Goal: Book appointment/travel/reservation

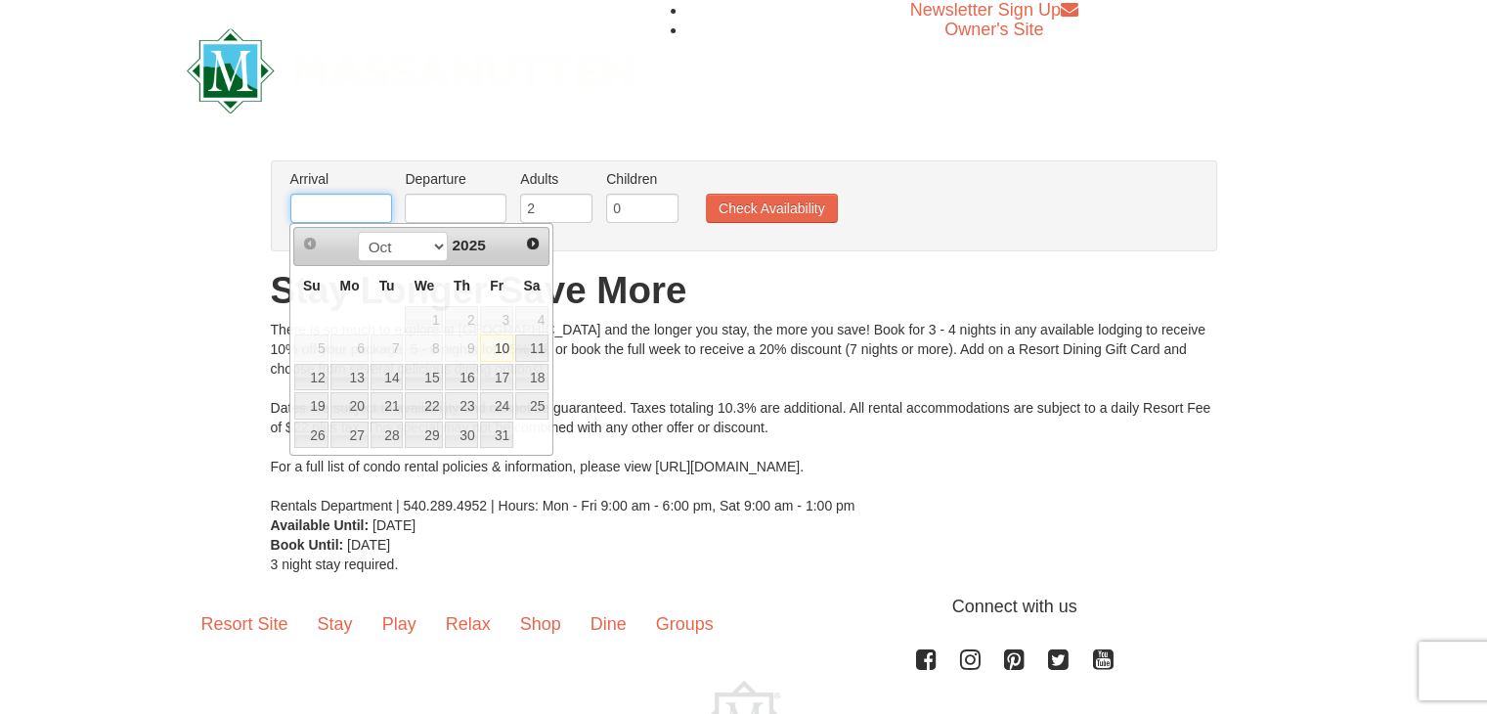
click at [334, 208] on input "text" at bounding box center [341, 208] width 102 height 29
click at [532, 247] on span "Next" at bounding box center [533, 244] width 16 height 16
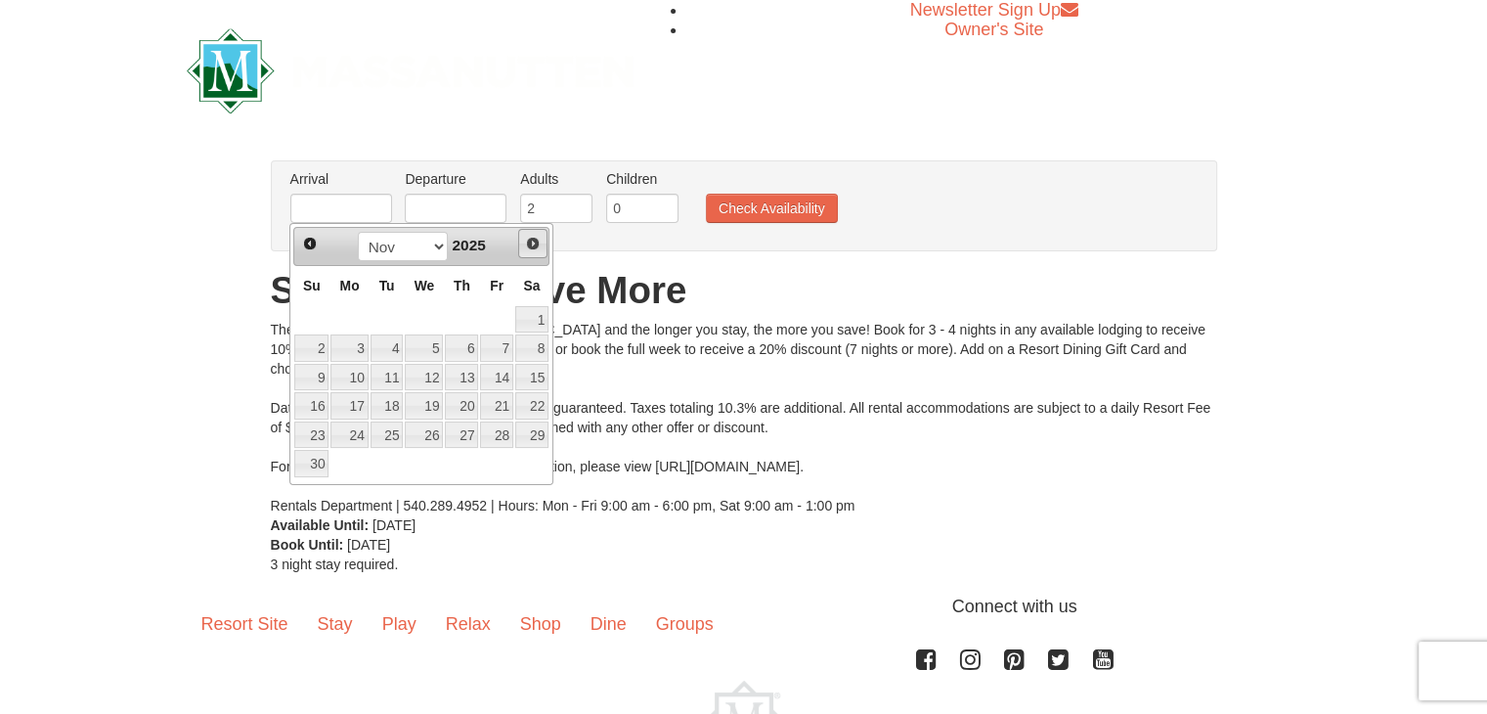
click at [532, 246] on span "Next" at bounding box center [533, 244] width 16 height 16
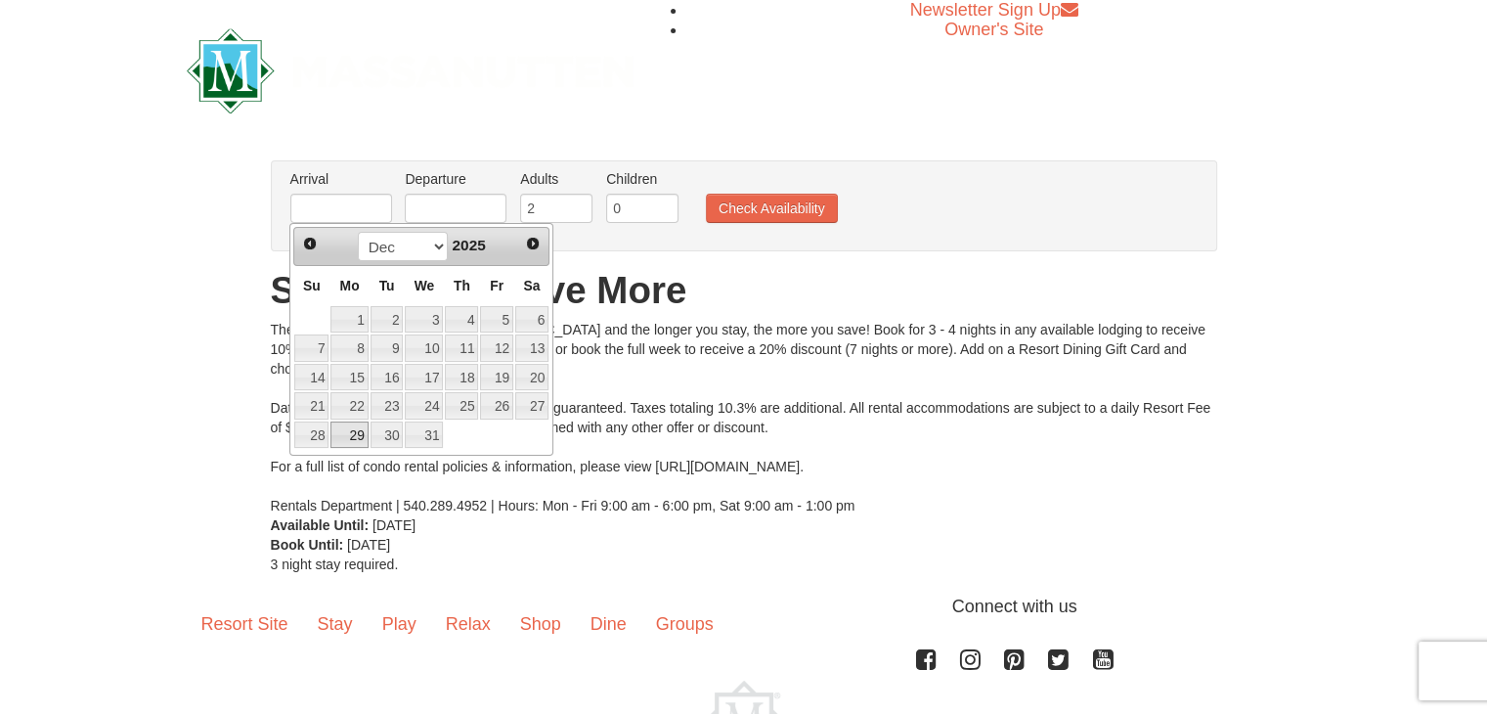
click at [356, 432] on link "29" at bounding box center [348, 434] width 37 height 27
type input "12/29/2025"
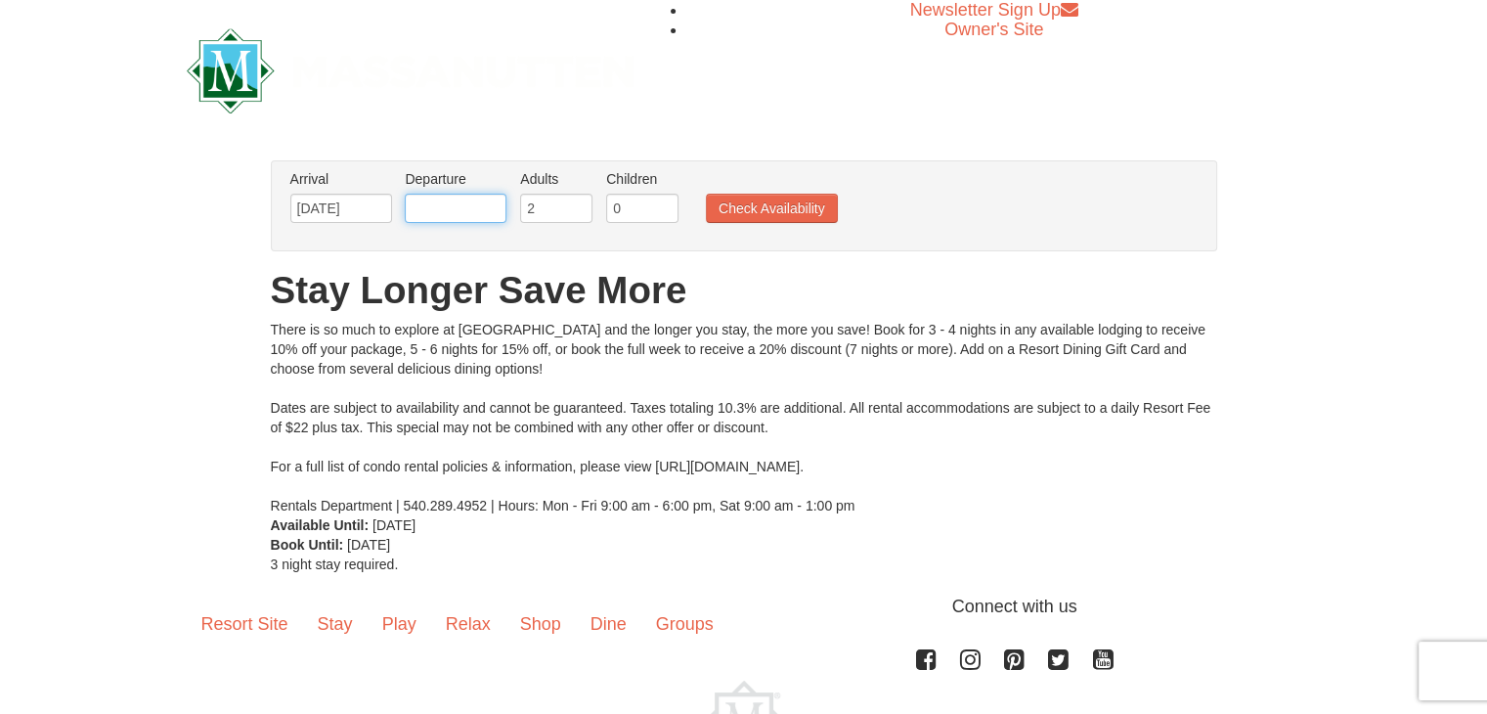
click at [457, 206] on input "text" at bounding box center [456, 208] width 102 height 29
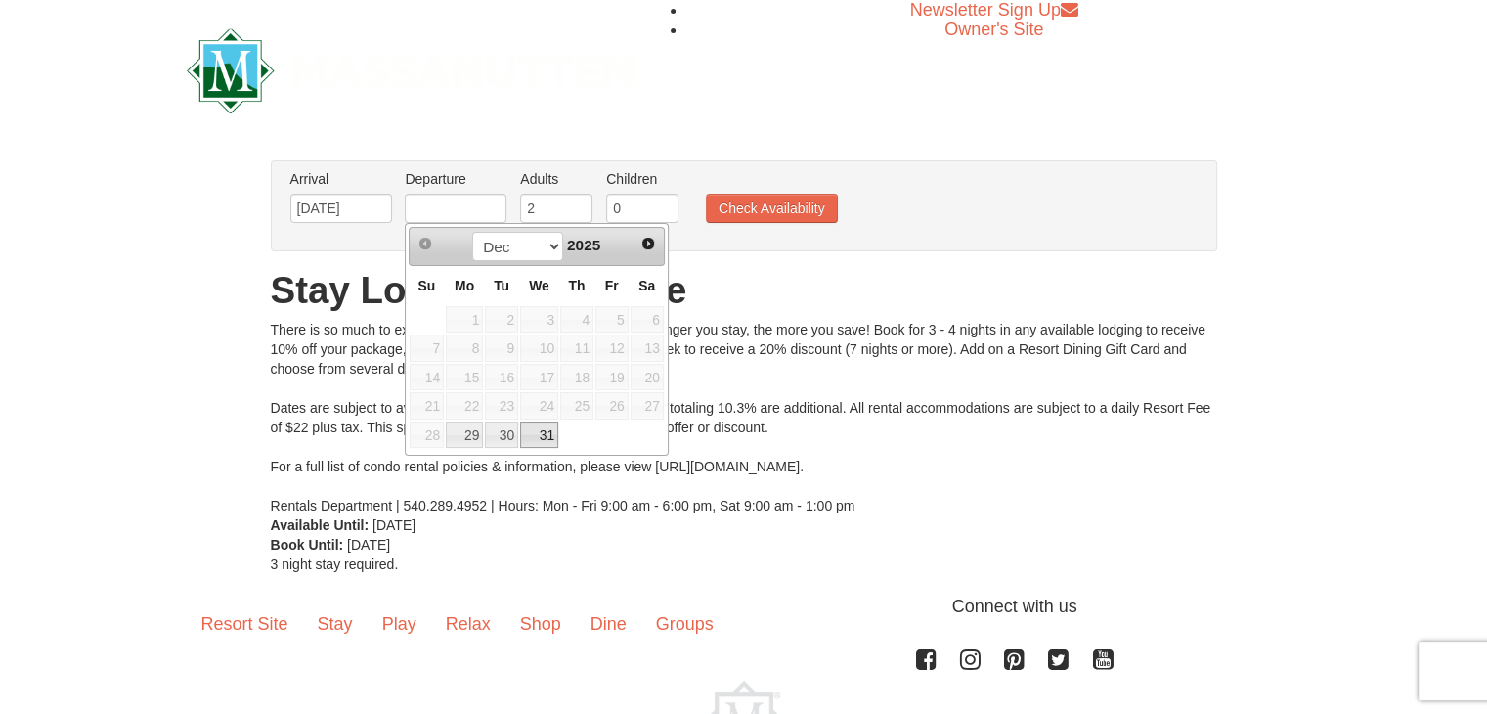
click at [542, 435] on link "31" at bounding box center [539, 434] width 38 height 27
type input "12/31/2025"
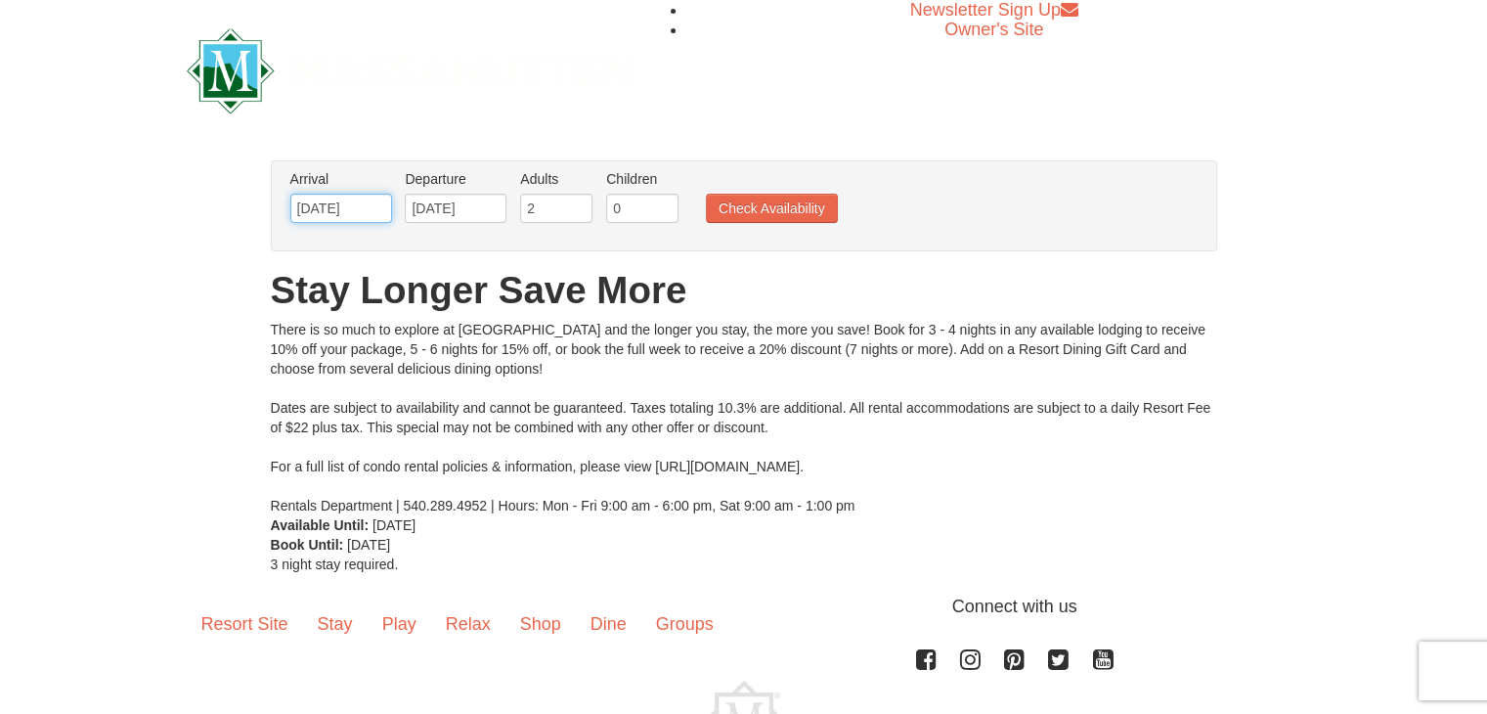
click at [352, 206] on input "12/29/2025" at bounding box center [341, 208] width 102 height 29
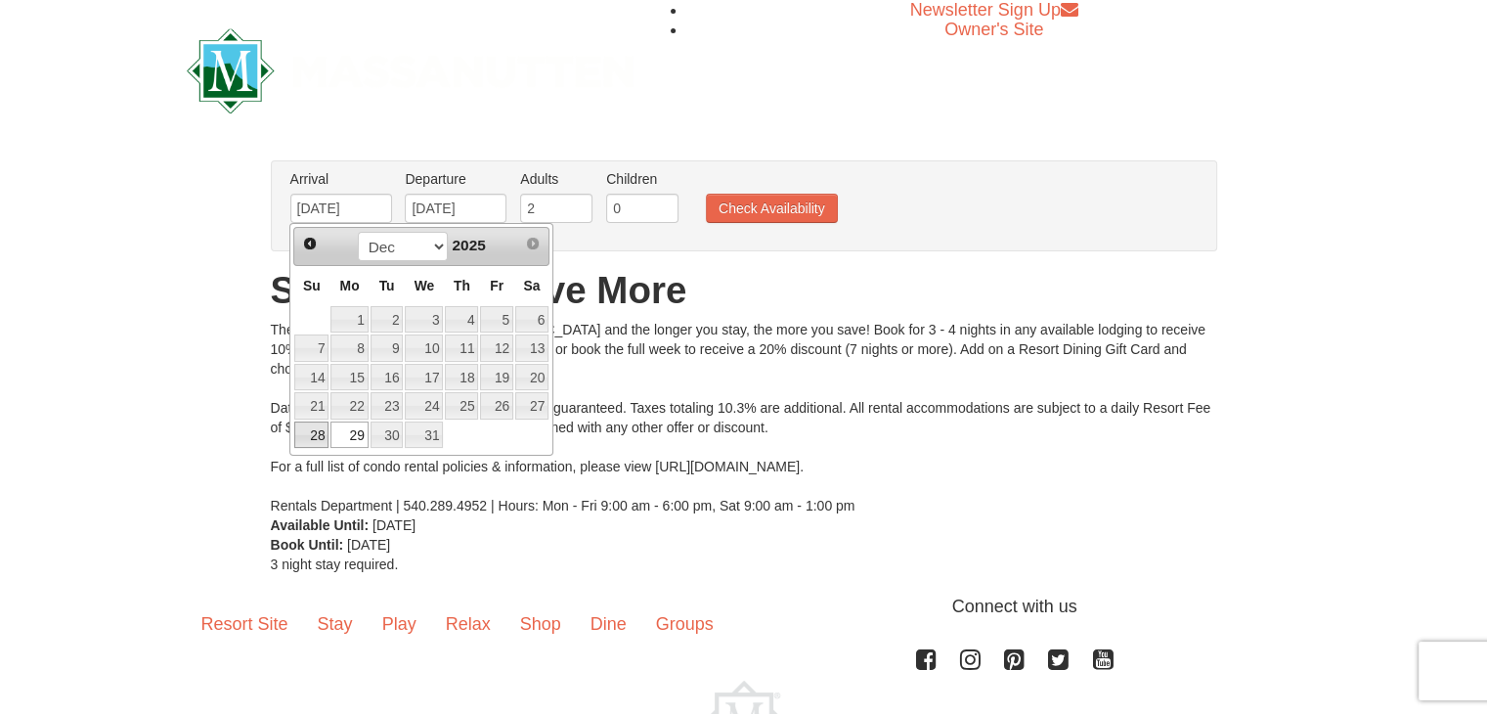
click at [317, 434] on link "28" at bounding box center [311, 434] width 34 height 27
type input "[DATE]"
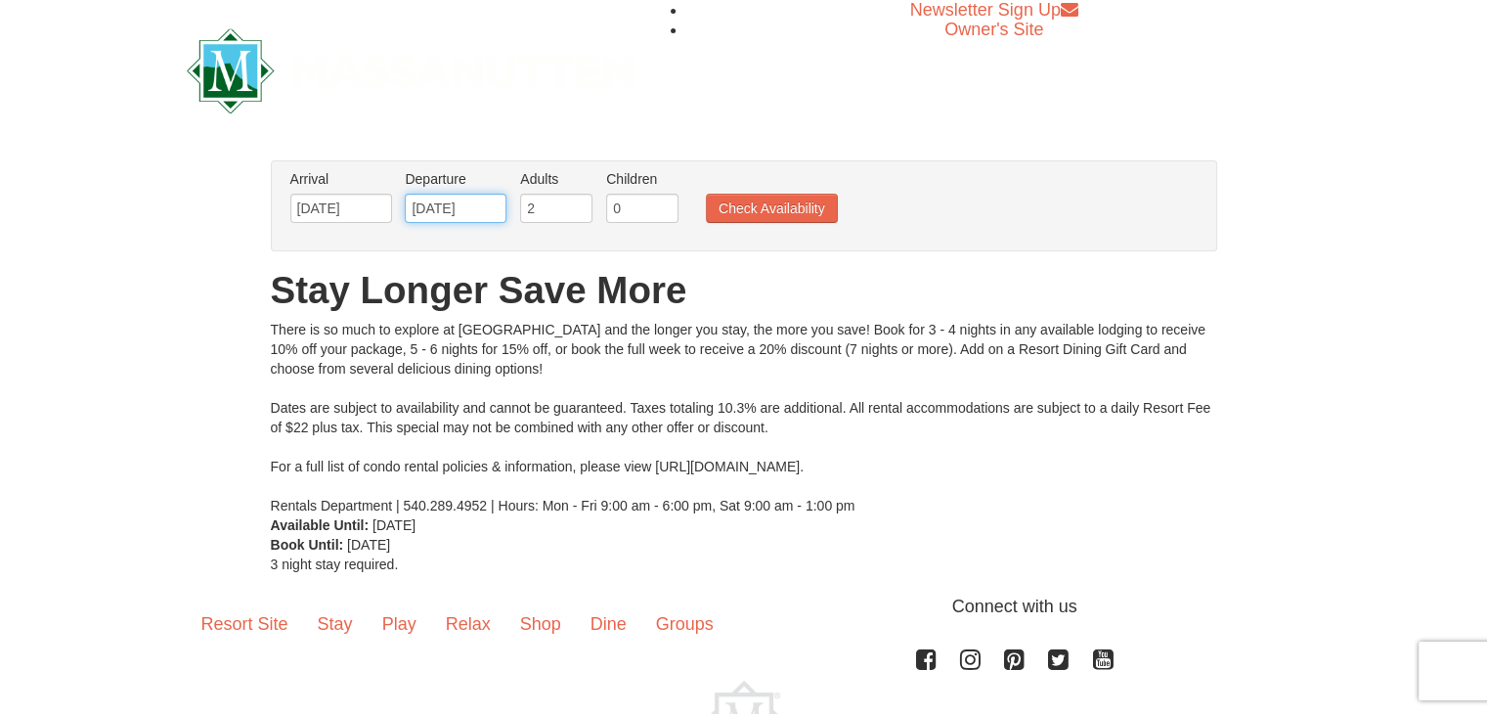
click at [455, 215] on input "12/31/2025" at bounding box center [456, 208] width 102 height 29
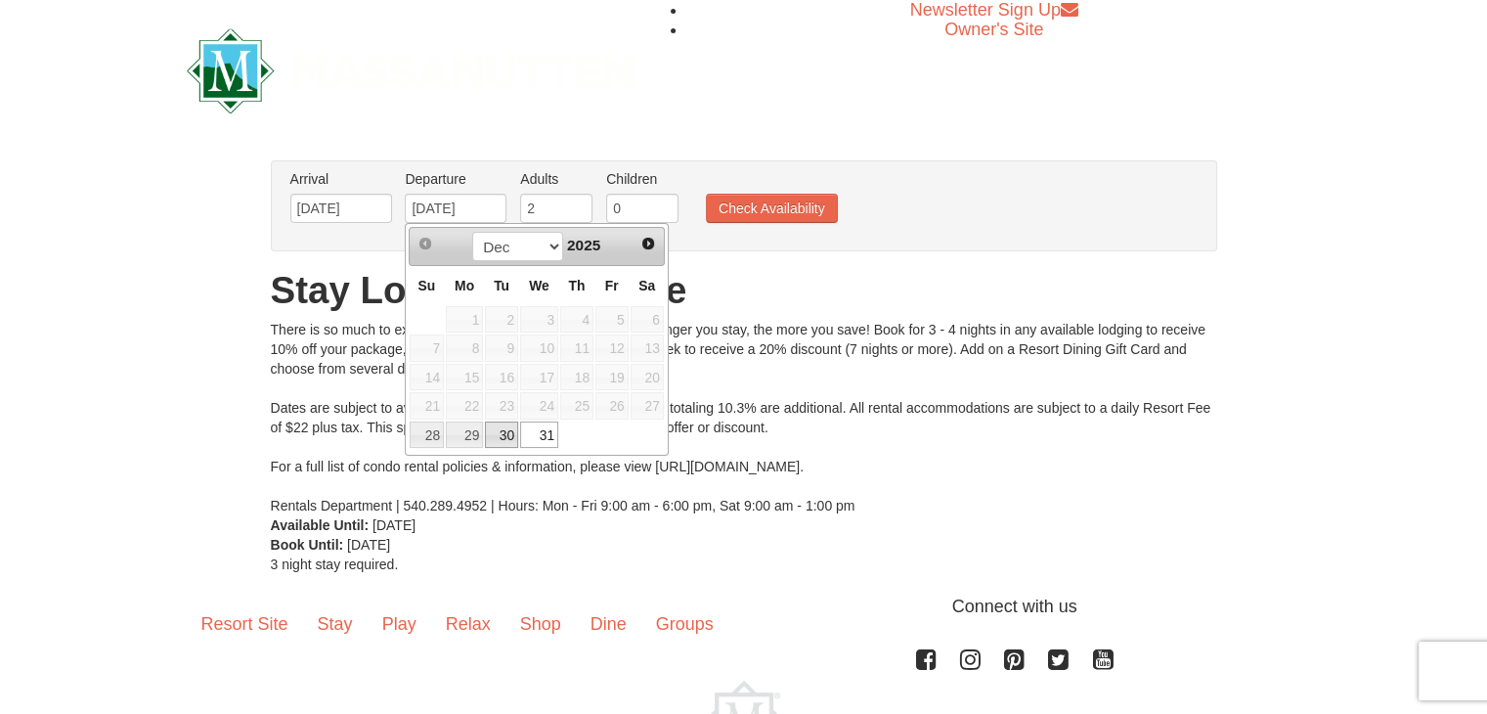
click at [506, 431] on link "30" at bounding box center [501, 434] width 33 height 27
type input "[DATE]"
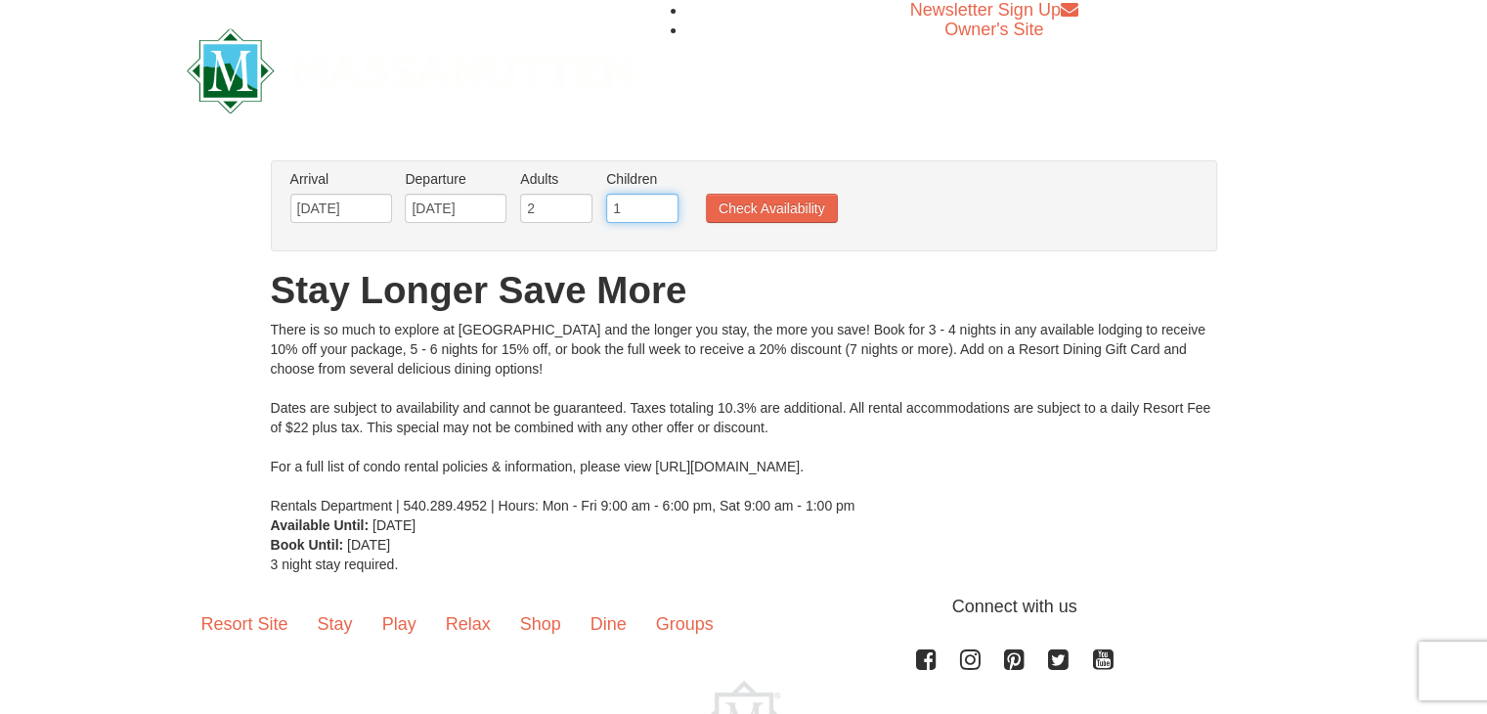
click at [662, 205] on input "1" at bounding box center [642, 208] width 72 height 29
click at [662, 205] on input "2" at bounding box center [642, 208] width 72 height 29
type input "3"
click at [662, 205] on input "3" at bounding box center [642, 208] width 72 height 29
click at [735, 212] on button "Check Availability" at bounding box center [772, 208] width 132 height 29
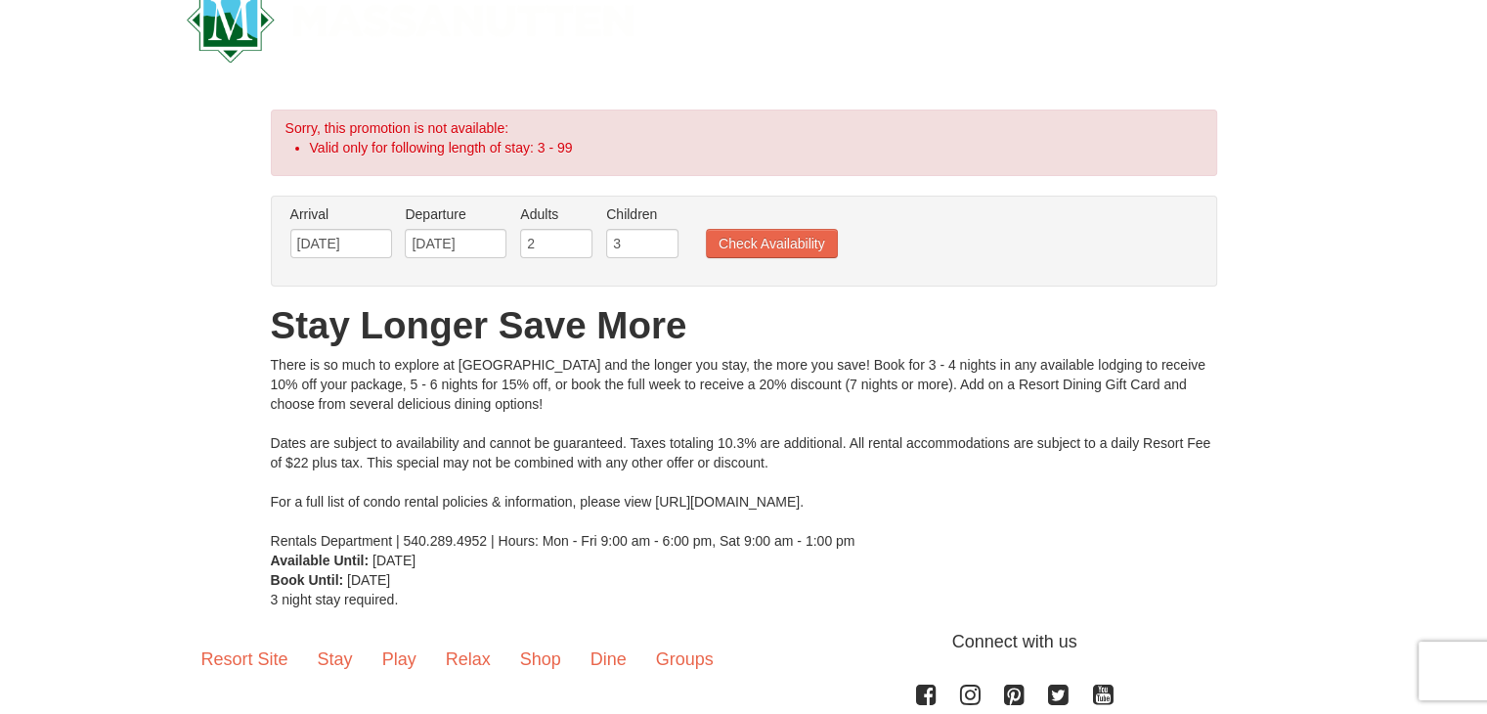
scroll to position [98, 0]
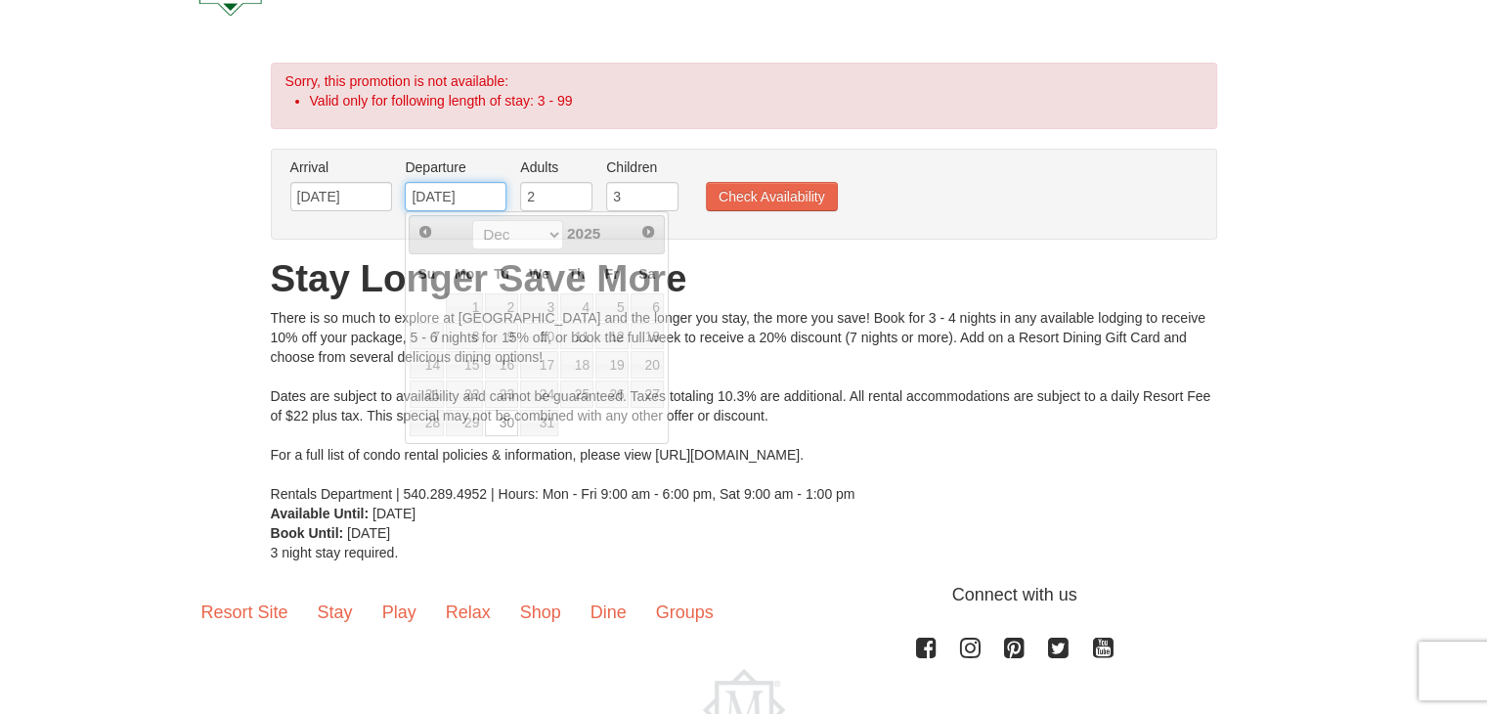
click at [460, 194] on input "12/30/2025" at bounding box center [456, 196] width 102 height 29
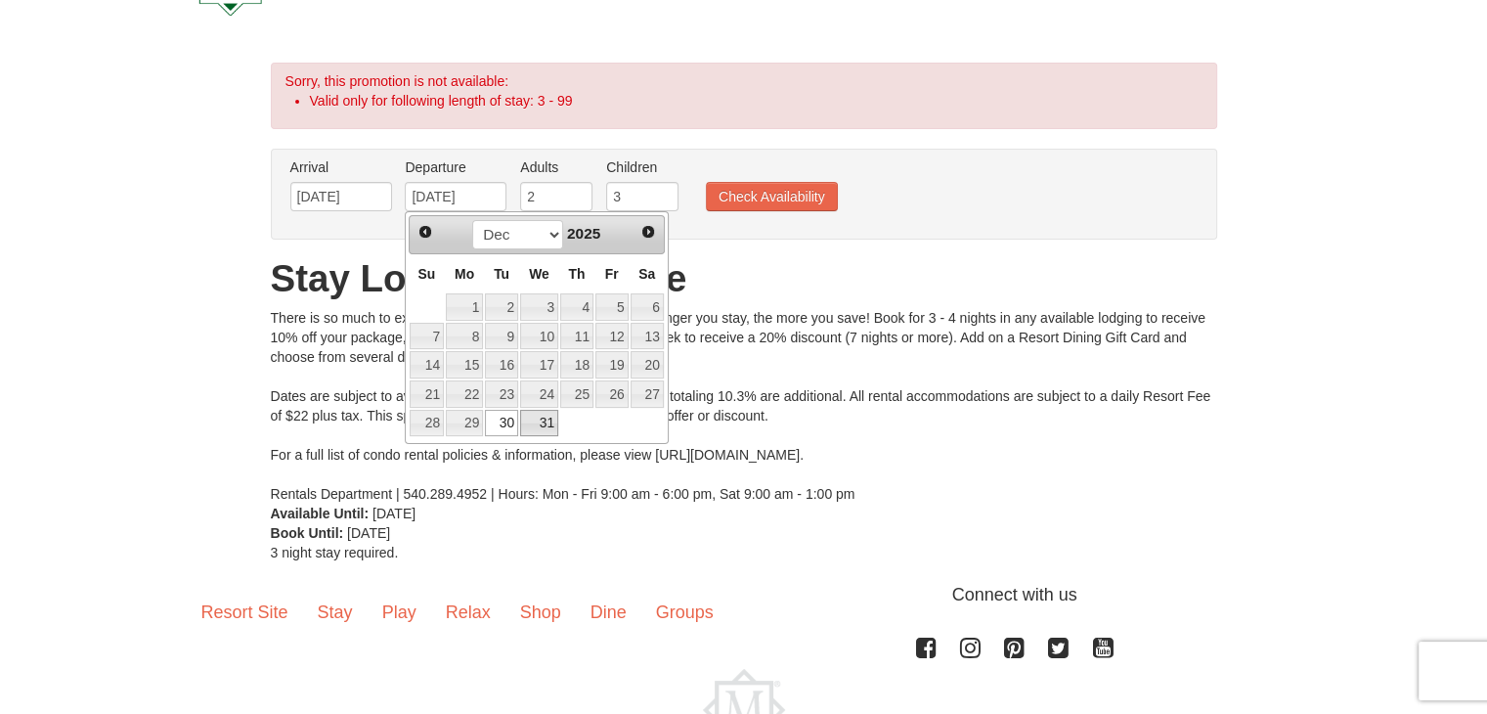
click at [542, 423] on link "31" at bounding box center [539, 423] width 38 height 27
type input "12/31/2025"
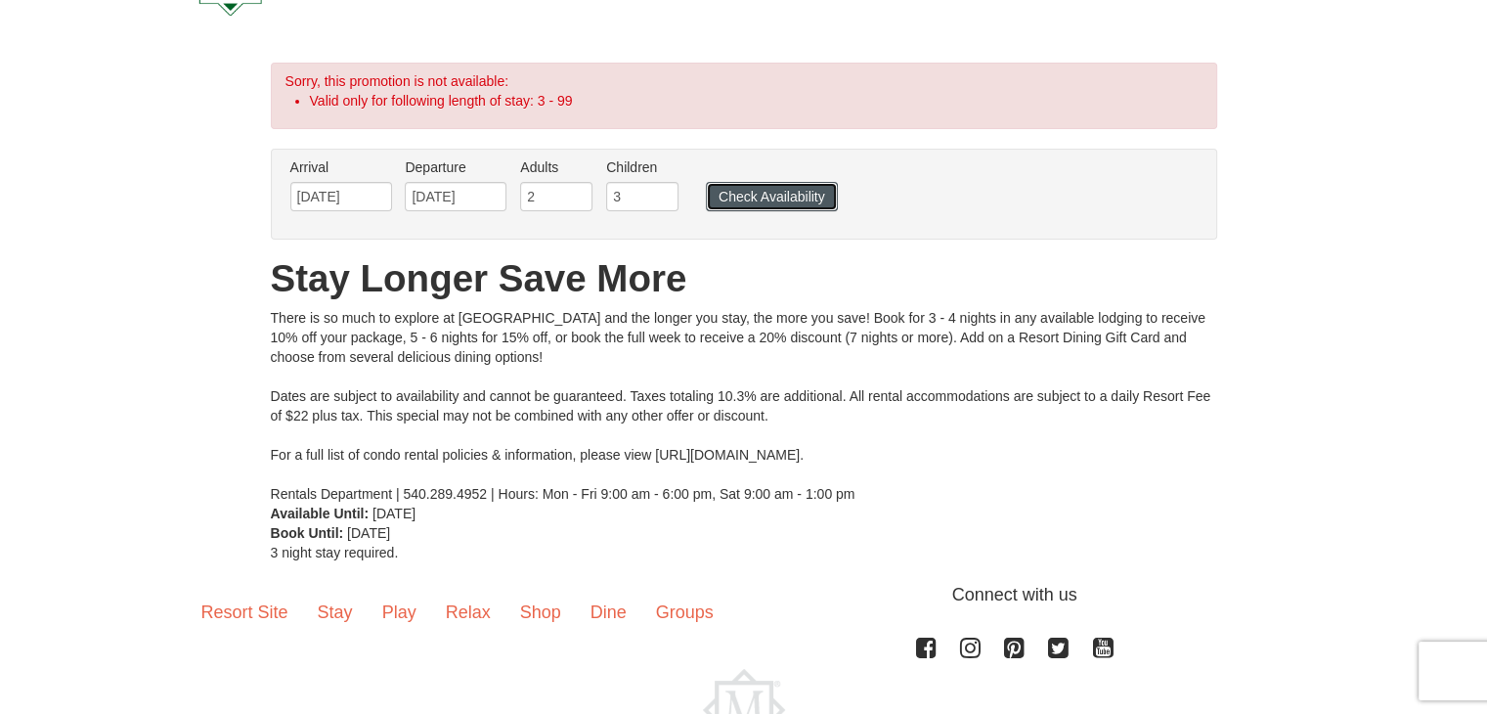
click at [758, 189] on button "Check Availability" at bounding box center [772, 196] width 132 height 29
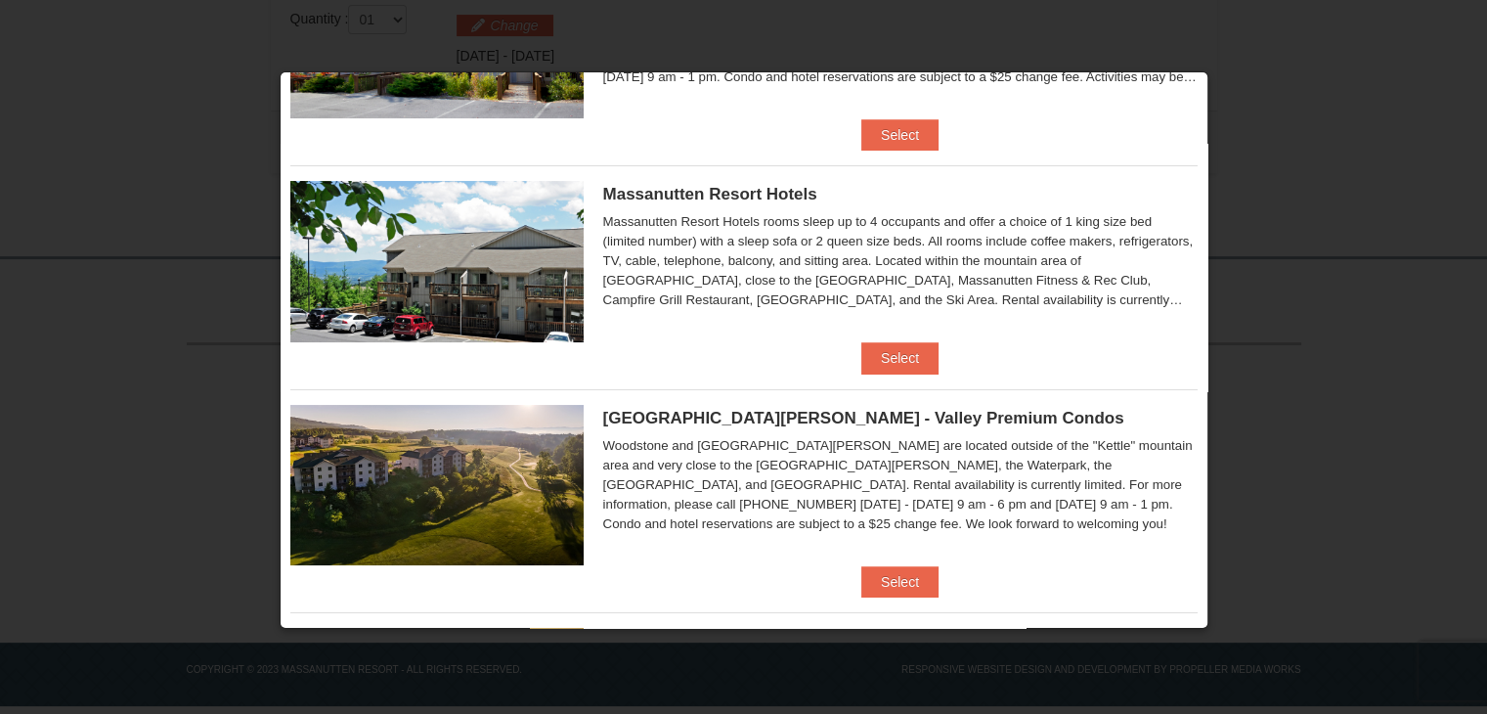
scroll to position [148, 0]
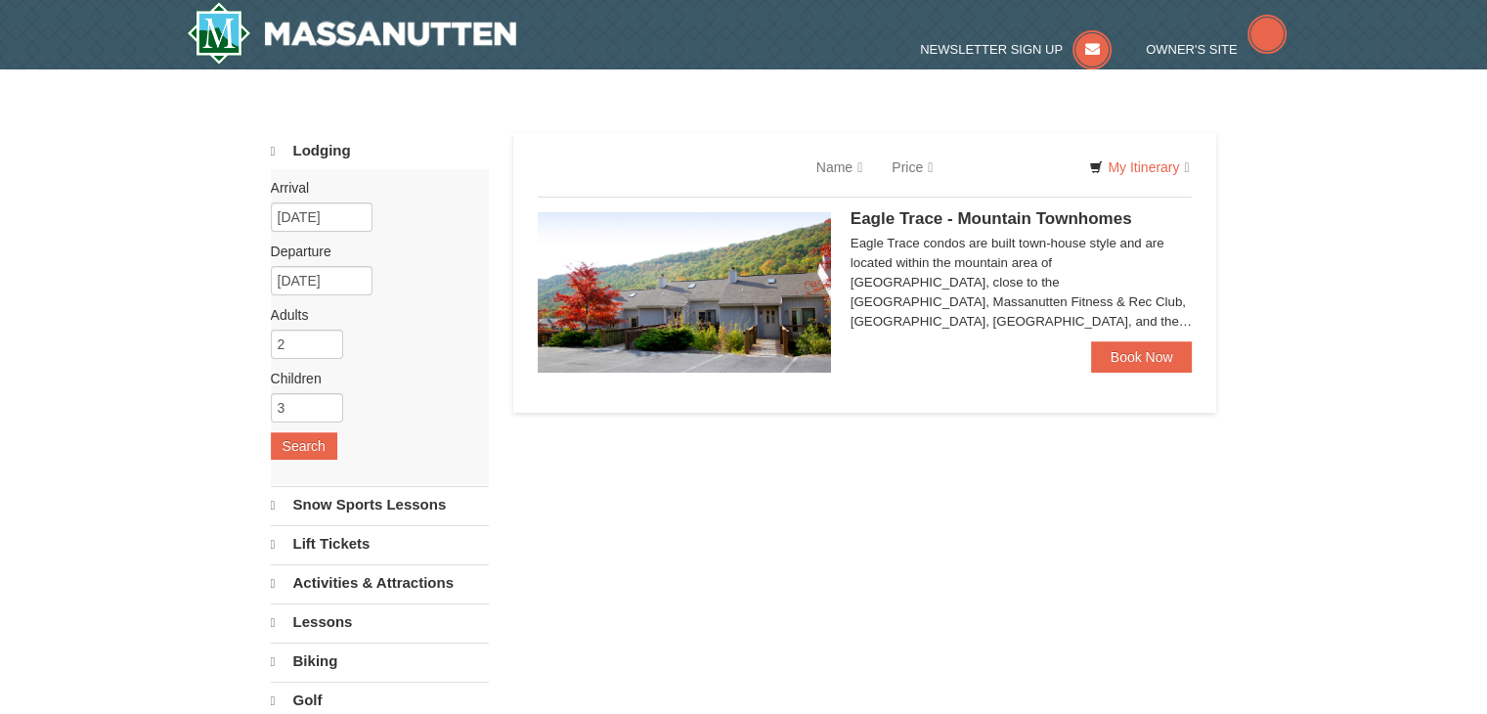
select select "10"
